Goal: Check status: Check status

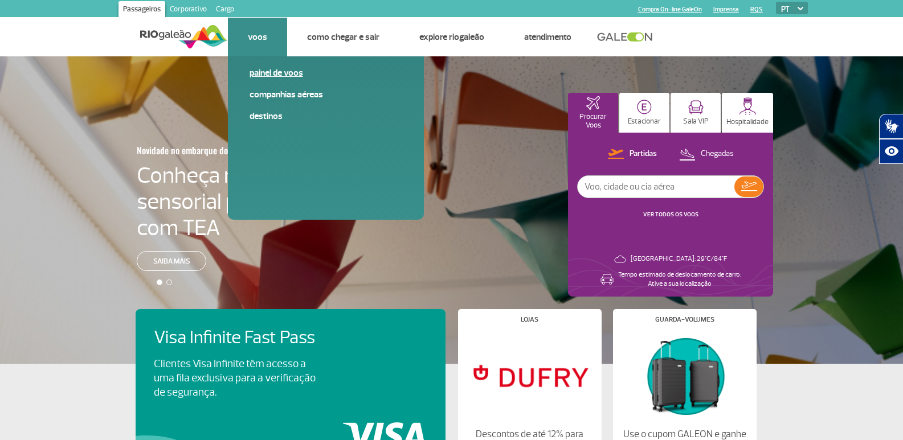
click at [267, 75] on link "Painel de voos" at bounding box center [326, 73] width 153 height 13
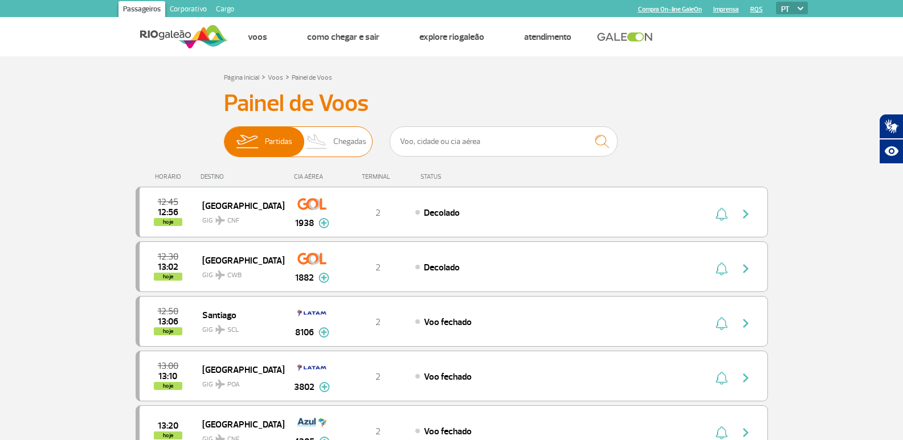
click at [343, 141] on span "Chegadas" at bounding box center [349, 142] width 33 height 30
click at [224, 136] on input "Partidas Chegadas" at bounding box center [224, 136] width 0 height 0
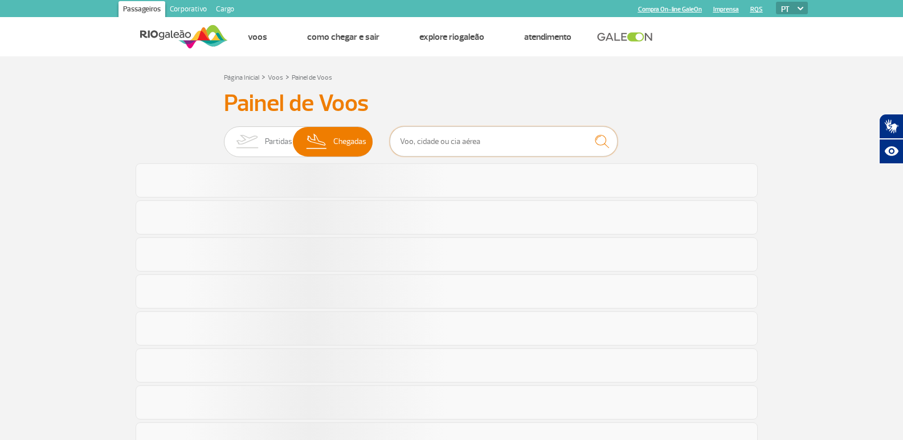
click at [444, 145] on input "text" at bounding box center [504, 141] width 228 height 30
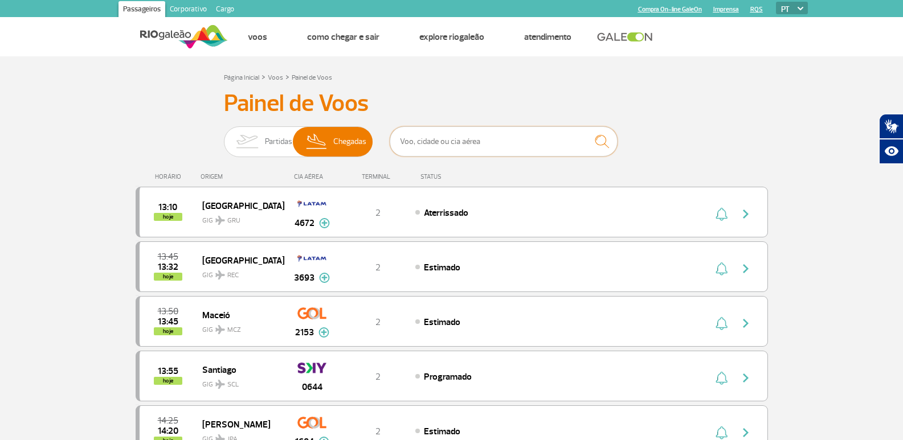
paste input "2055"
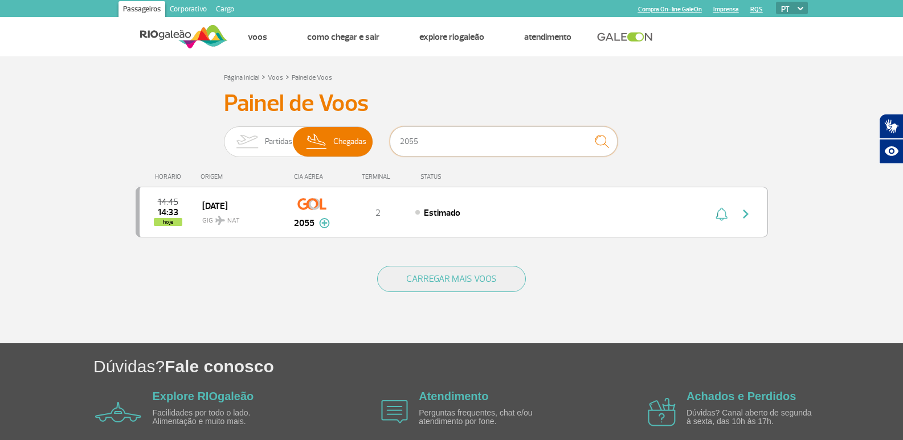
type input "2055"
click at [752, 98] on div "Painel de Voos Partidas Chegadas 2055 14:45 14:33 hoje [DATE] NAT GIG 2055 Parc…" at bounding box center [452, 170] width 632 height 162
click at [747, 217] on img "button" at bounding box center [746, 214] width 14 height 14
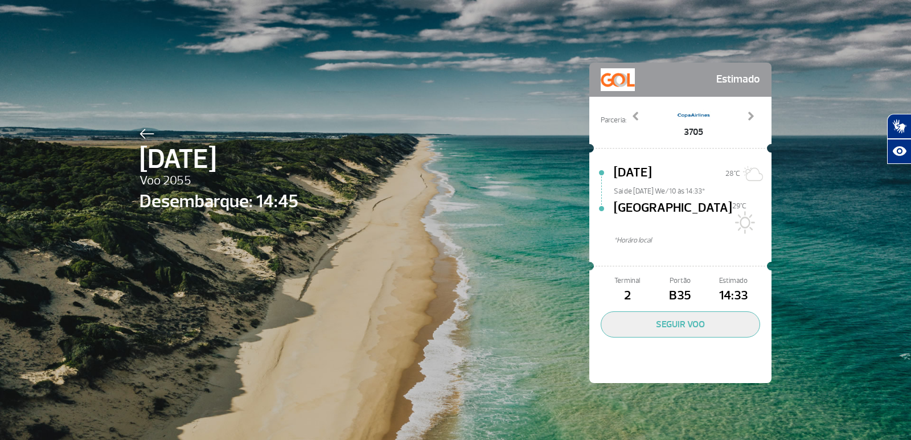
click at [394, 208] on div "[DATE] Voo 2055 Desembarque: 14:45 Estimado Parceria: 1990 3705 3720 4008 4042 …" at bounding box center [455, 206] width 649 height 412
click at [535, 191] on div "[DATE] Voo 2055 Desembarque: 14:45 Estimado Parceria: 1990 3705 3720 4008 4042 …" at bounding box center [455, 206] width 649 height 412
click at [748, 116] on span at bounding box center [750, 116] width 11 height 11
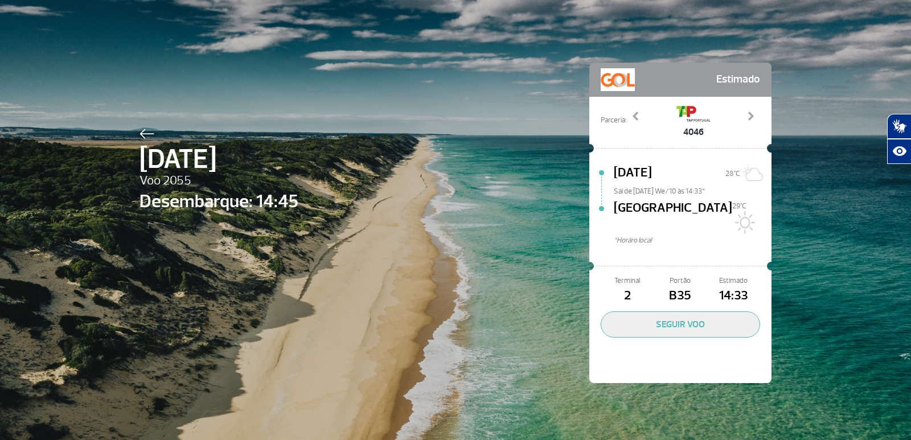
click at [489, 136] on div "[DATE] Voo 2055 Desembarque: 14:45 Estimado Parceria: 1990 3705 3720 4008 4042 …" at bounding box center [455, 206] width 649 height 412
click at [458, 246] on div "[DATE] Voo 2055 Desembarque: 14:45 Estimado Parceria: 1990 3705 3720 4008 4042 …" at bounding box center [455, 206] width 649 height 412
click at [365, 235] on div "[DATE] Voo 2055 Desembarque: 14:45 Estimado Parceria: 1990 3705 3720 4008 4042 …" at bounding box center [455, 206] width 649 height 412
click at [373, 272] on div "[DATE] Voo 2055 Desembarque: 14:45 Estimado Parceria: 1990 3705 3720 4008 4042 …" at bounding box center [455, 206] width 649 height 412
click at [377, 259] on div "[DATE] Voo 2055 Desembarque: 14:45 Estimado Parceria: 1990 3705 3720 4008 4042 …" at bounding box center [455, 206] width 649 height 412
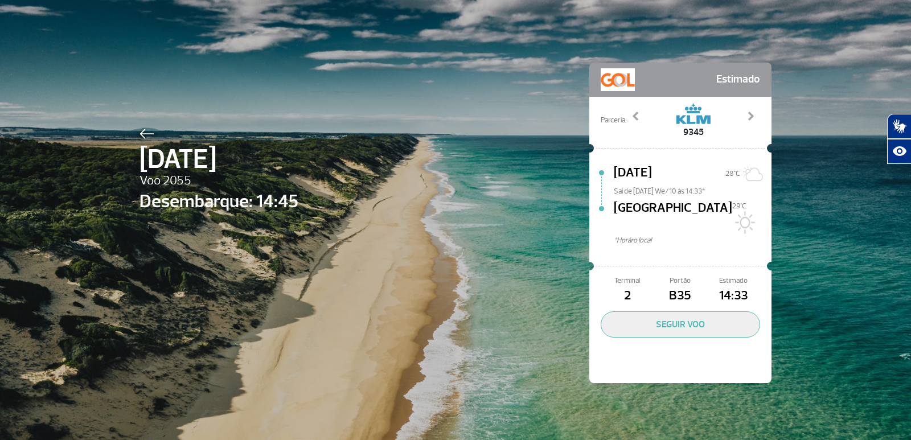
click at [803, 154] on div "[DATE] Voo 2055 Desembarque: 14:45 Estimado Parceria: 1990 3705 3720 4008 4042 …" at bounding box center [455, 220] width 911 height 440
click at [475, 289] on div "[DATE] Voo 2055 Desembarque: 14:45 Estimado Parceria: 1990 3705 3720 4008 4042 …" at bounding box center [455, 206] width 649 height 412
